Goal: Check status

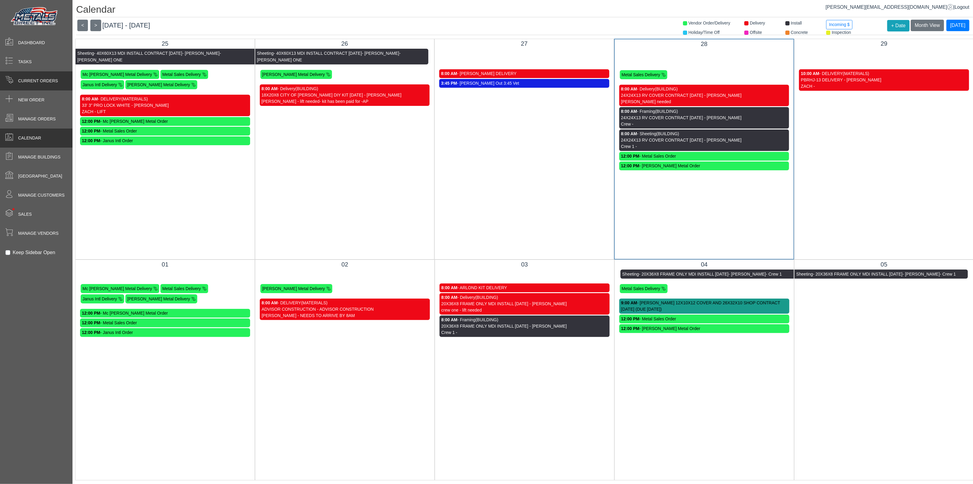
click at [47, 83] on span "Current Orders" at bounding box center [38, 81] width 40 height 6
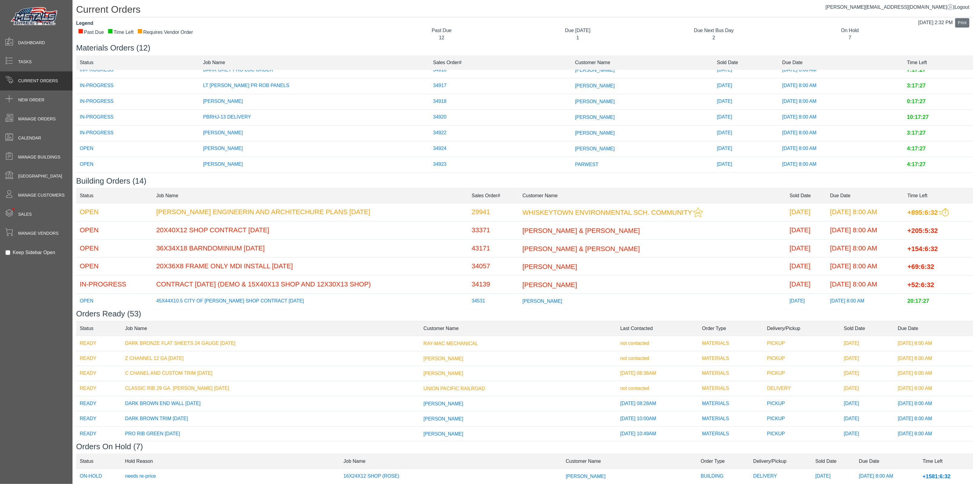
scroll to position [80, 0]
click at [575, 113] on span "MATTHEW ALLEVA" at bounding box center [595, 114] width 40 height 5
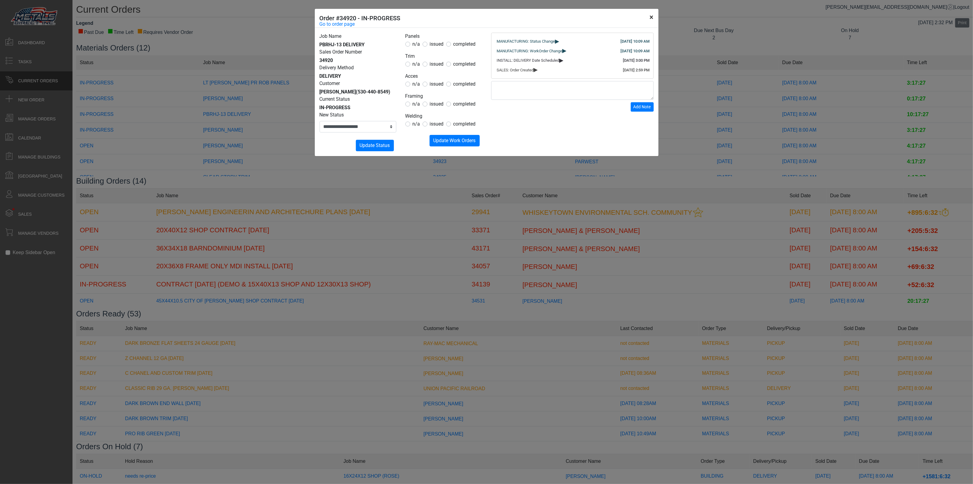
click at [652, 18] on button "×" at bounding box center [652, 17] width 14 height 17
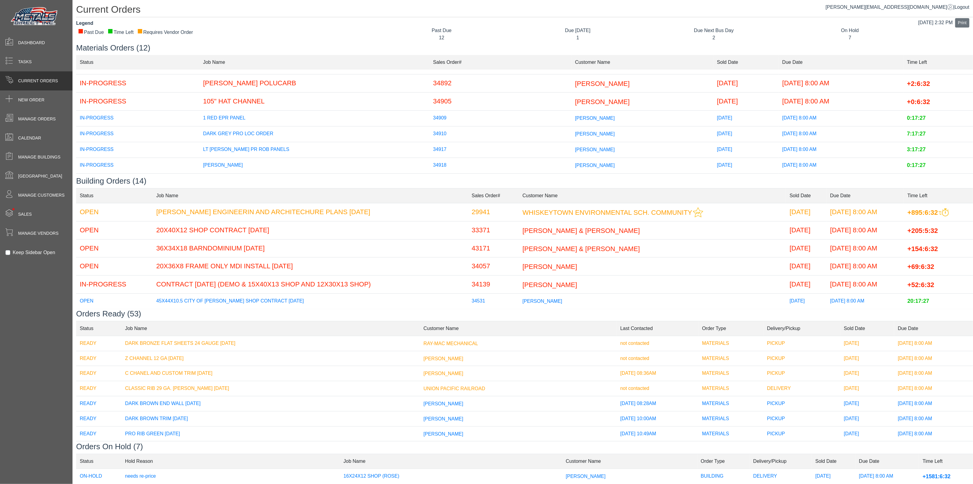
scroll to position [0, 0]
